Goal: Information Seeking & Learning: Learn about a topic

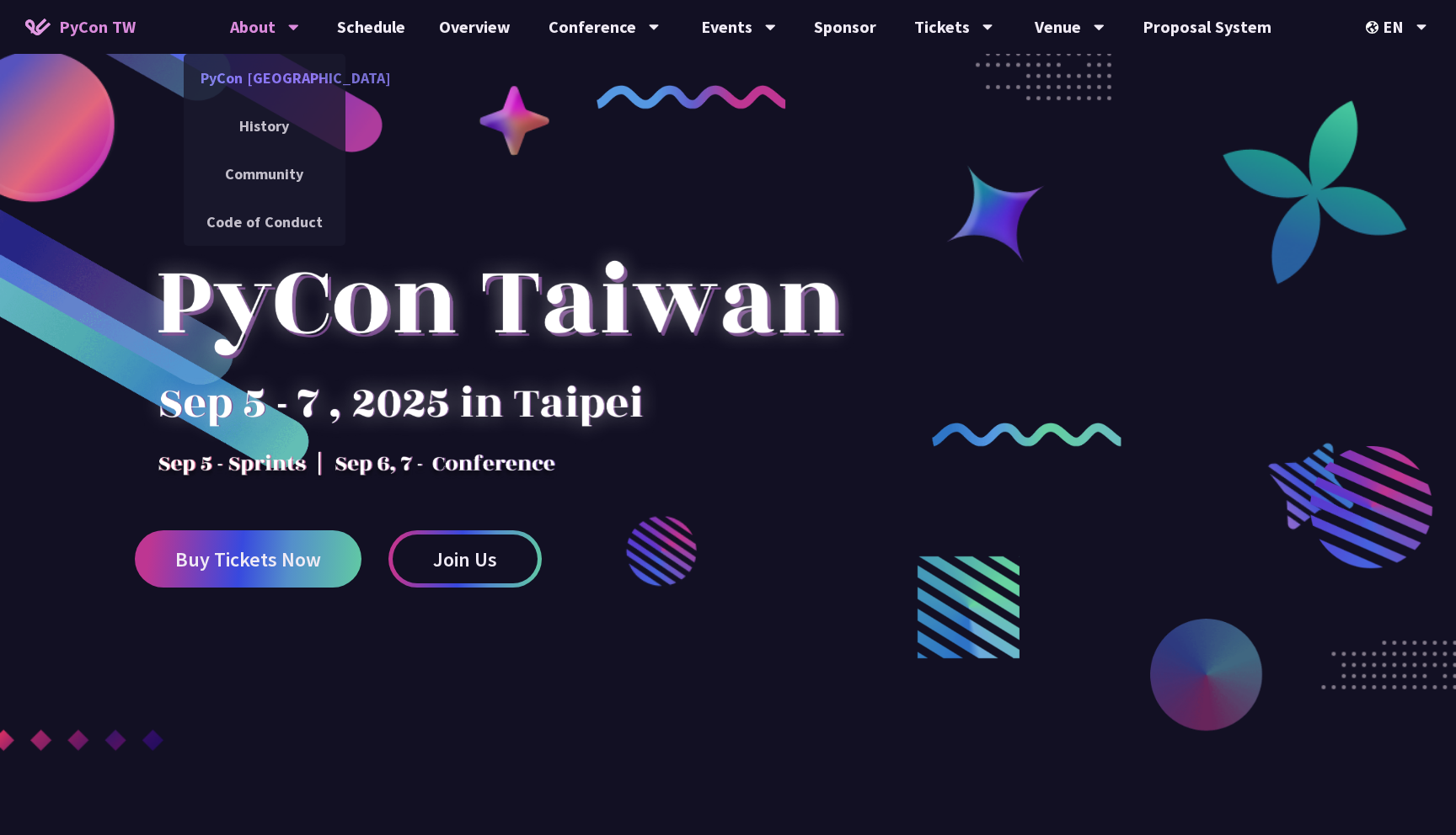
click at [267, 78] on link "PyCon [GEOGRAPHIC_DATA]" at bounding box center [264, 78] width 161 height 39
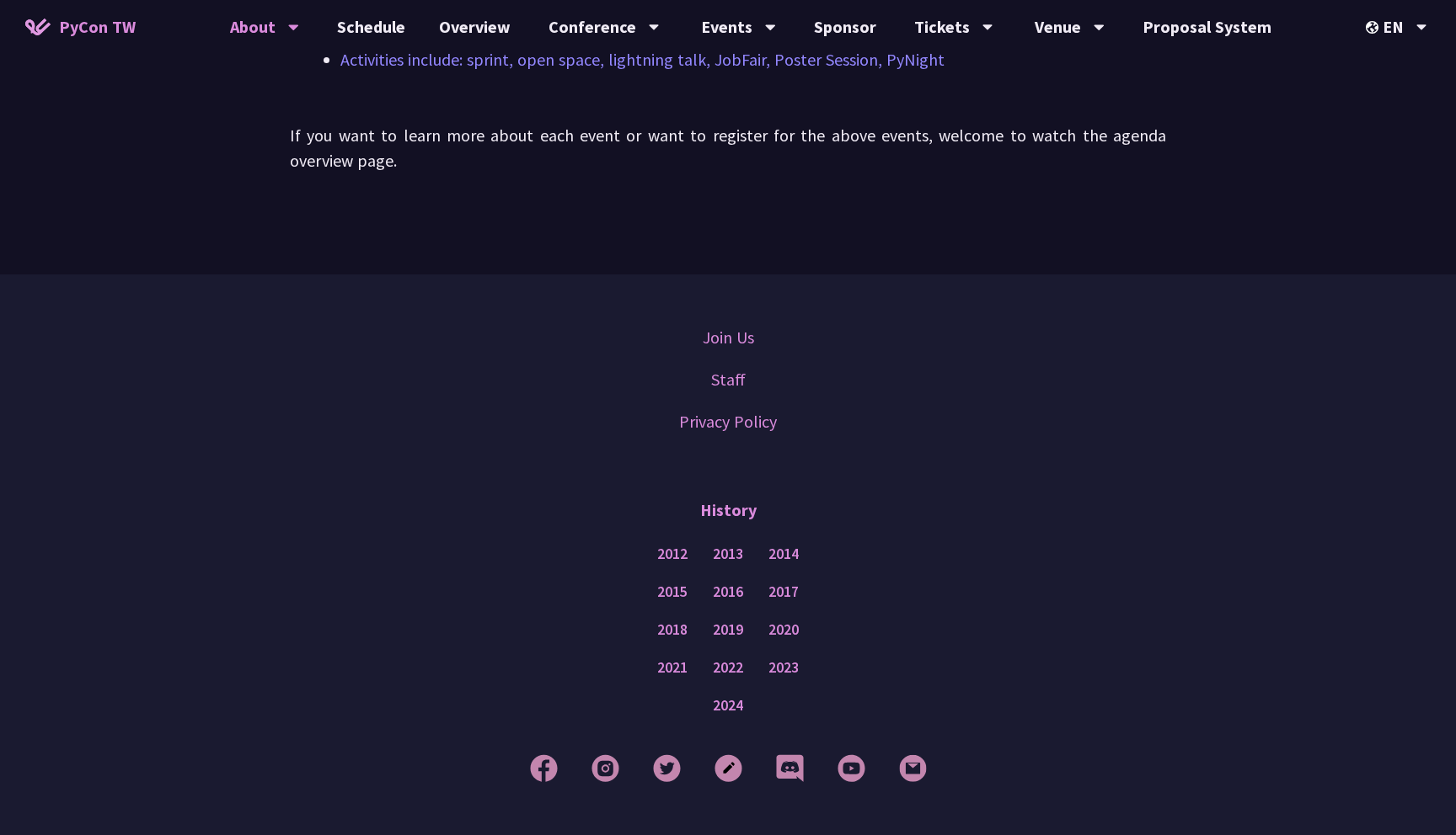
scroll to position [1445, 0]
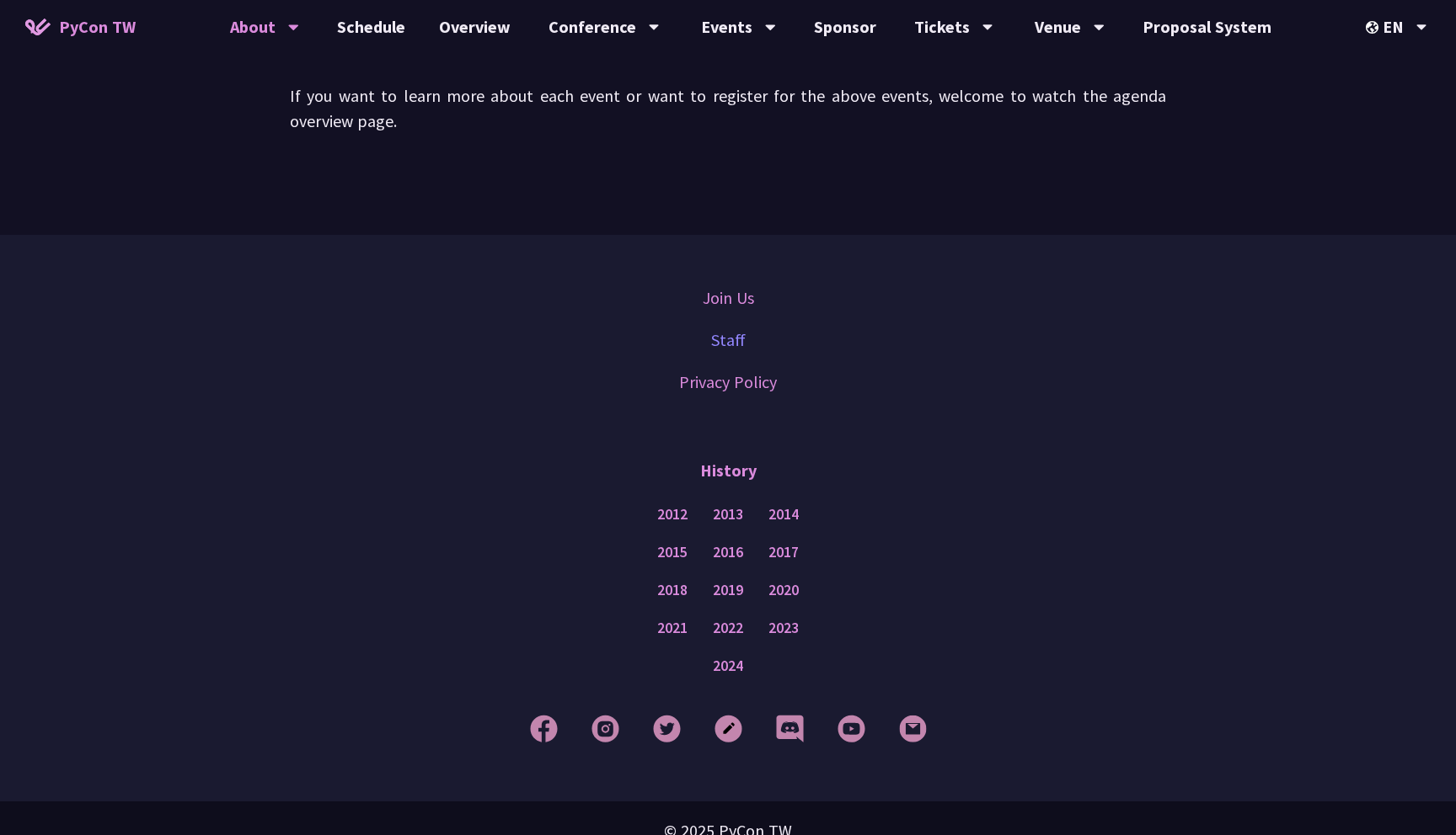
click at [724, 328] on link "Staff" at bounding box center [728, 340] width 34 height 25
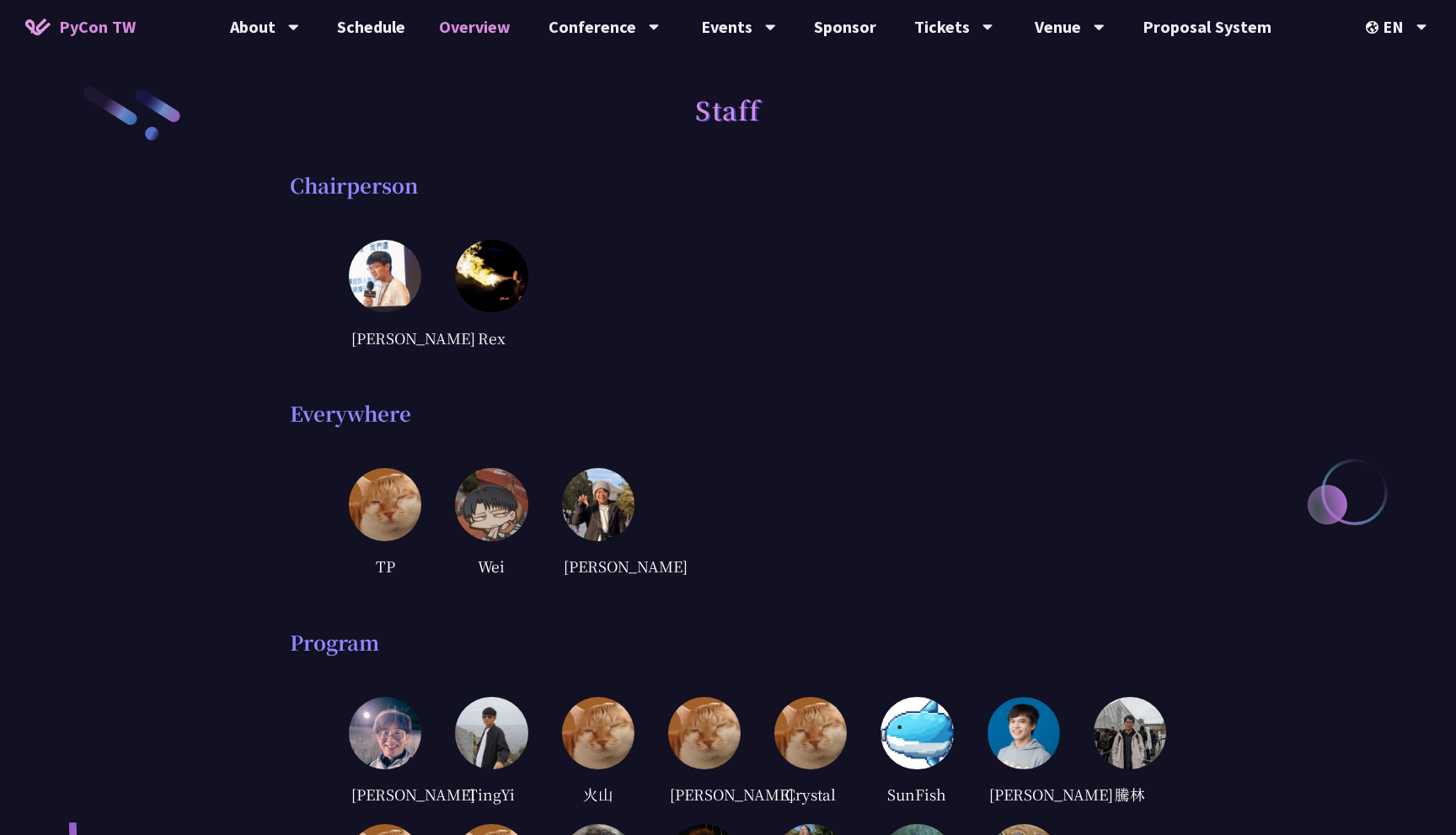
click at [458, 22] on link "Overview" at bounding box center [475, 27] width 106 height 54
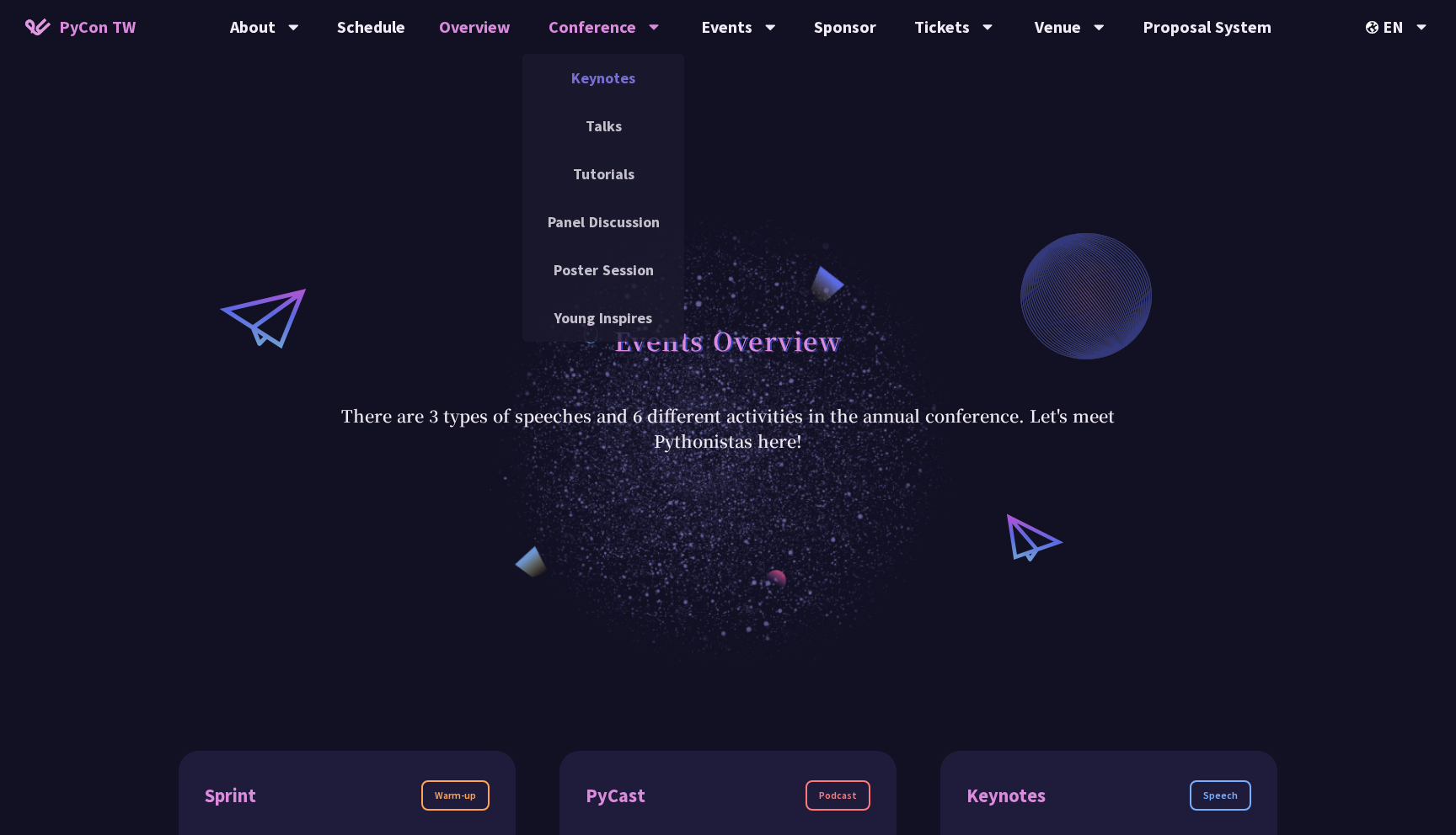
click at [591, 81] on link "Keynotes" at bounding box center [603, 78] width 161 height 39
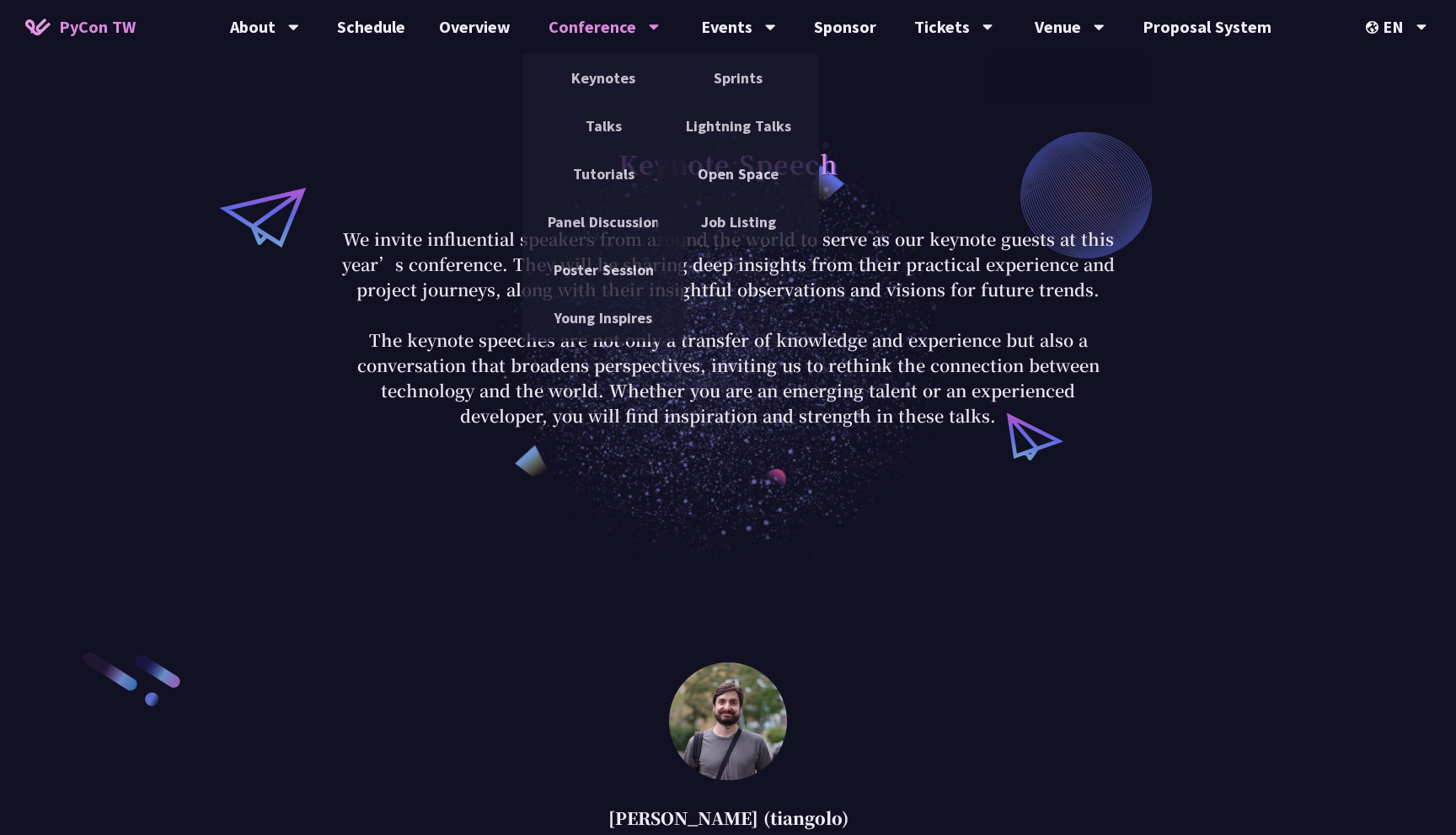
click at [56, 32] on link "PyCon TW" at bounding box center [81, 27] width 144 height 42
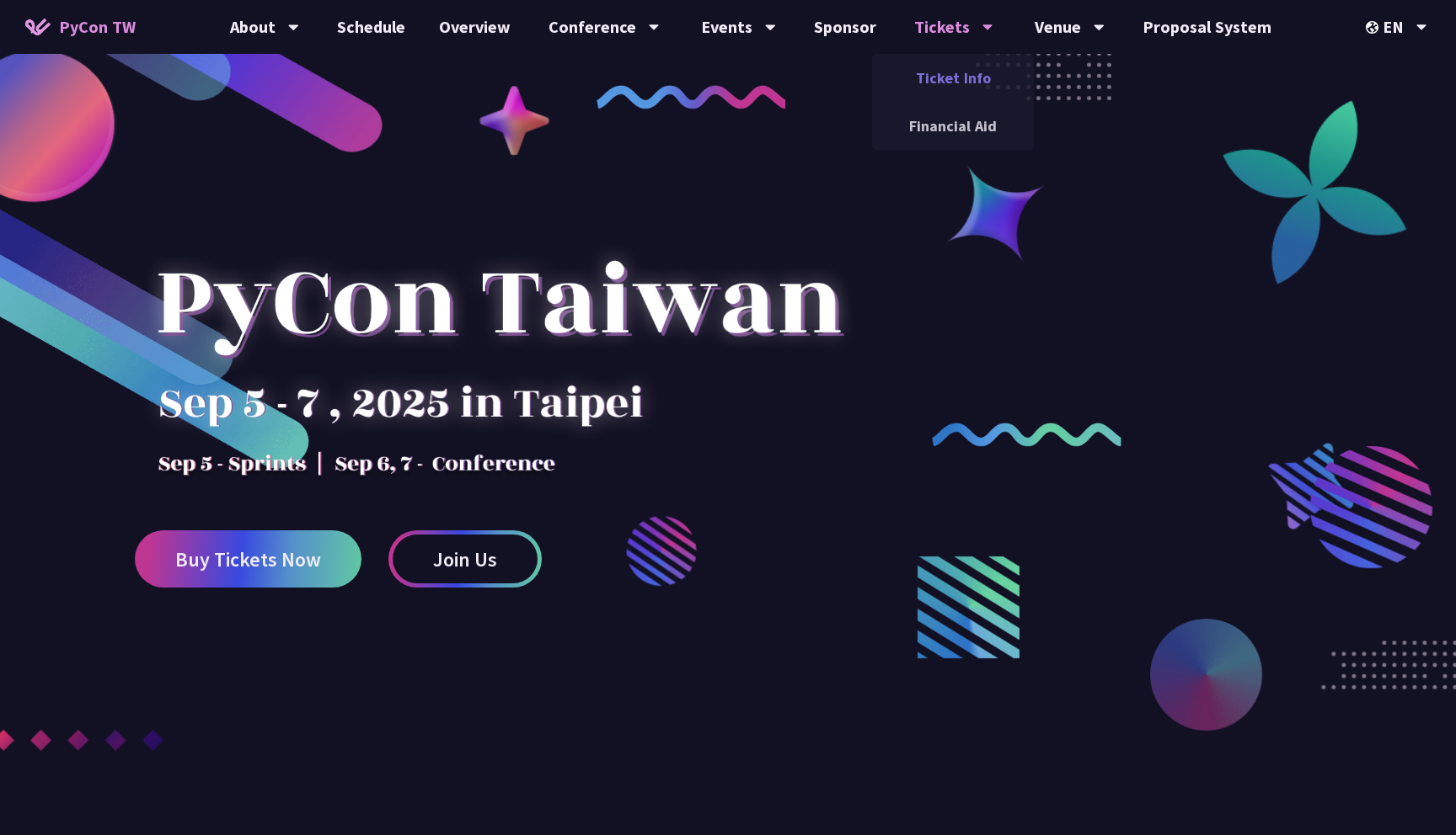
click at [941, 76] on link "Ticket Info" at bounding box center [953, 78] width 161 height 39
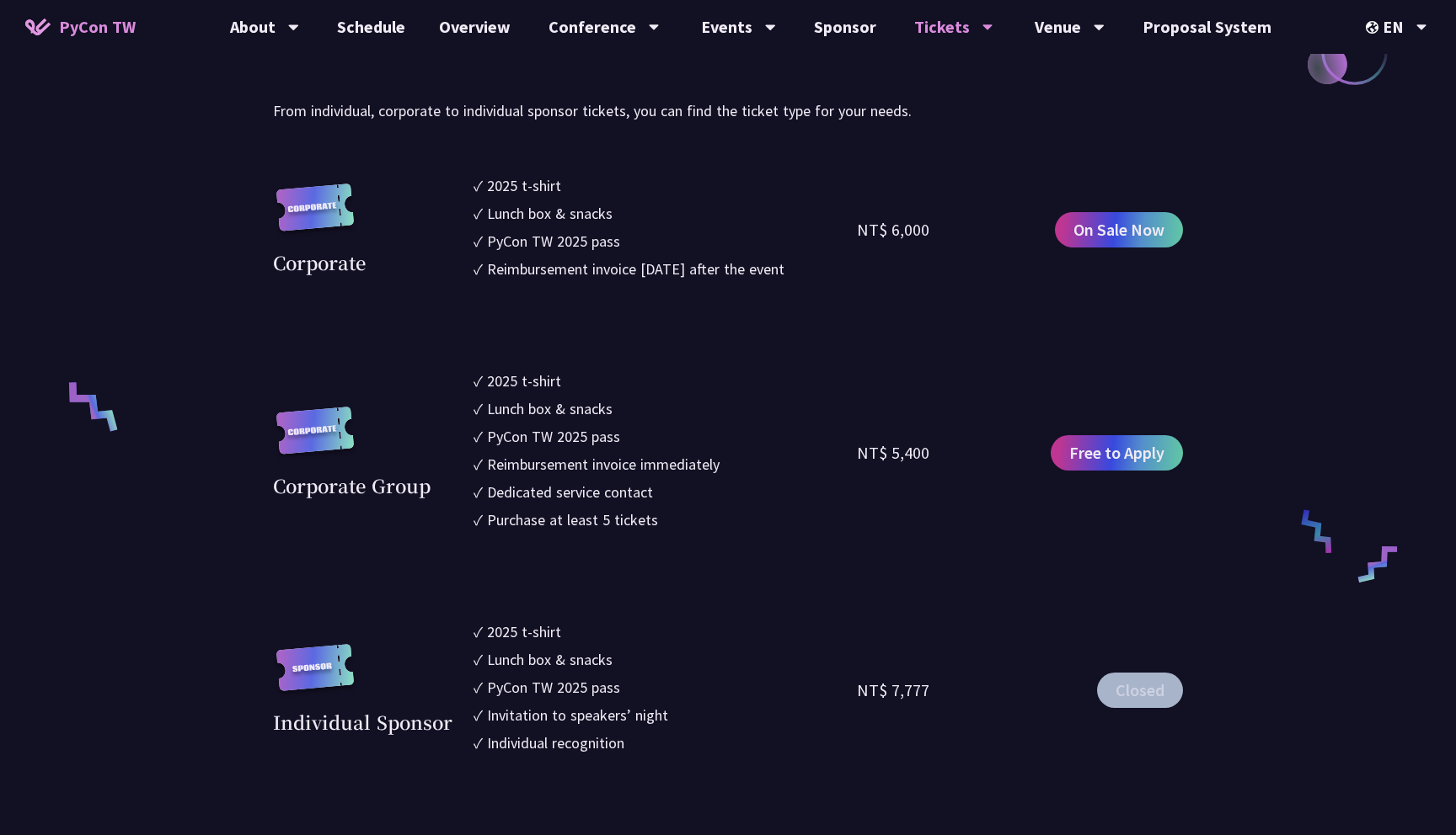
scroll to position [1099, 0]
